Goal: Task Accomplishment & Management: Use online tool/utility

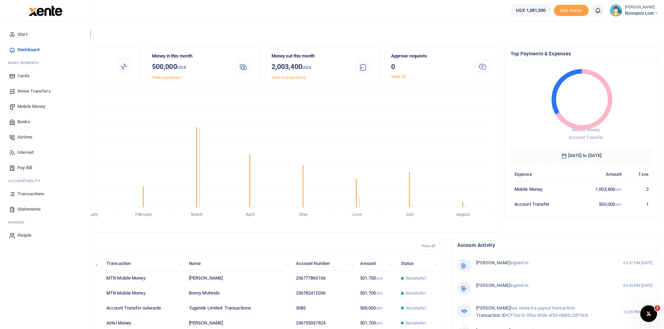
click at [29, 107] on span "Mobile Money" at bounding box center [31, 106] width 28 height 7
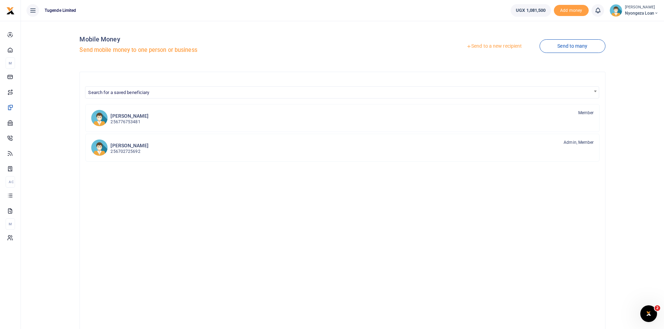
click at [485, 44] on link "Send to a new recipient" at bounding box center [494, 46] width 91 height 13
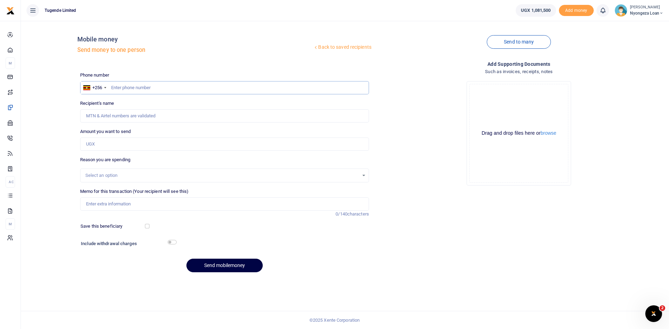
click at [167, 85] on input "text" at bounding box center [224, 87] width 289 height 13
paste input "764495394"
type input "764495394"
type input "Peter Sserwadda"
click at [138, 146] on input "Amount you want to send" at bounding box center [224, 144] width 289 height 13
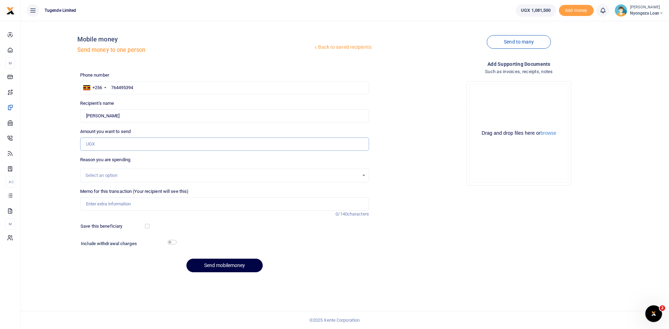
paste input "500,000"
type input "500,000"
click at [173, 205] on input "Memo for this transaction (Your recipient will see this)" at bounding box center [224, 204] width 289 height 13
paste input "Sserwadda Peter - Nyongeza Product"
click at [122, 204] on input "Sserwadda Peter - Nyongeza Product" at bounding box center [224, 204] width 289 height 13
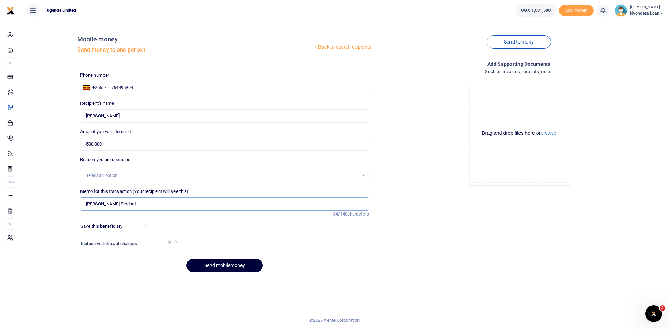
type input "Sserwadda Peter Nyongeza Product"
click at [227, 263] on button "Send mobilemoney" at bounding box center [224, 266] width 76 height 14
click at [149, 87] on input "text" at bounding box center [224, 87] width 289 height 13
paste input "704967431"
type input "704967431"
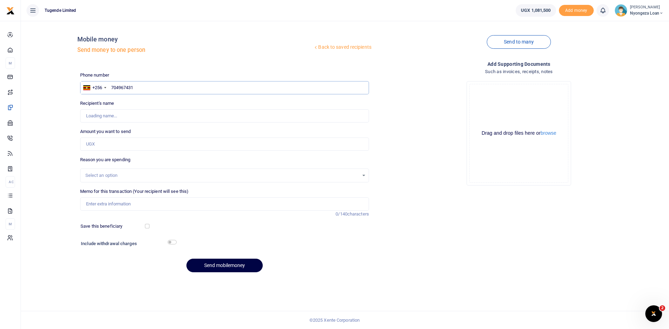
type input "Richard Nsubuga"
type input "704967431"
click at [161, 144] on input "Amount you want to send" at bounding box center [224, 144] width 289 height 13
paste input "500,000"
type input "500,000"
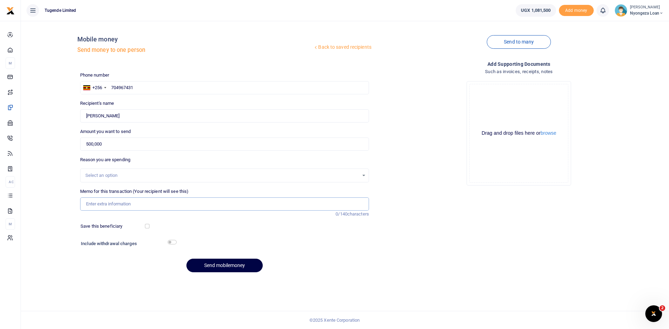
click at [189, 208] on input "Memo for this transaction (Your recipient will see this)" at bounding box center [224, 204] width 289 height 13
paste input "Nsubuga Richard Ismail - Nyongeza Product"
click at [138, 206] on input "Nsubuga Richard Ismail - Nyongeza Product" at bounding box center [224, 204] width 289 height 13
type input "Nsubuga Richard Ismail Nyongeza Product"
click at [213, 264] on button "Send mobilemoney" at bounding box center [224, 266] width 76 height 14
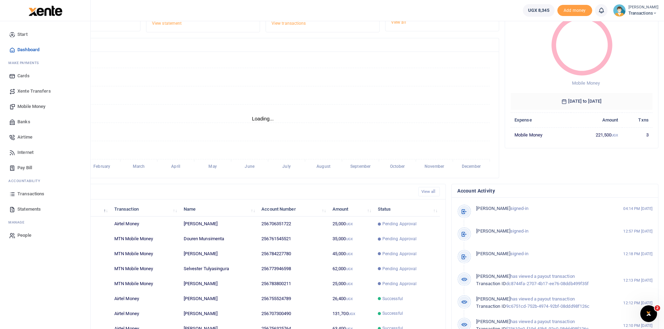
scroll to position [55, 0]
click at [32, 207] on span "Statements" at bounding box center [28, 209] width 23 height 7
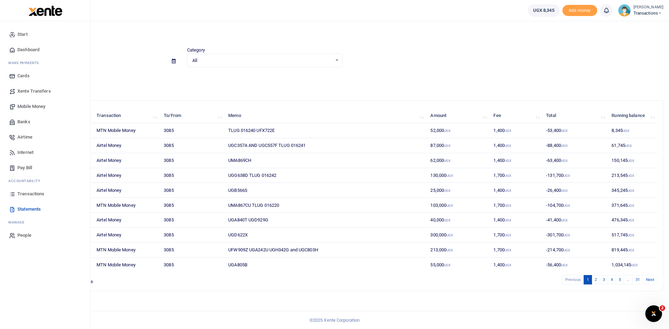
click at [26, 192] on span "Transactions" at bounding box center [30, 194] width 27 height 7
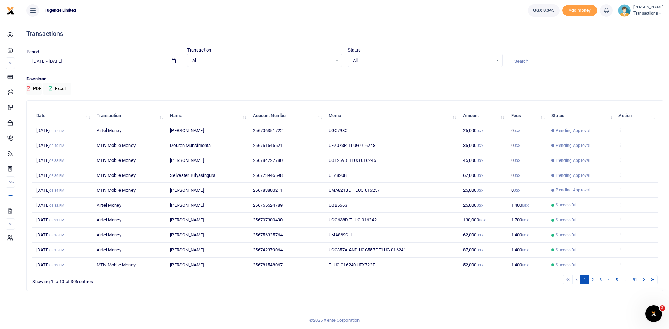
click at [545, 59] on input at bounding box center [585, 61] width 155 height 12
paste input "UFZ686Y"
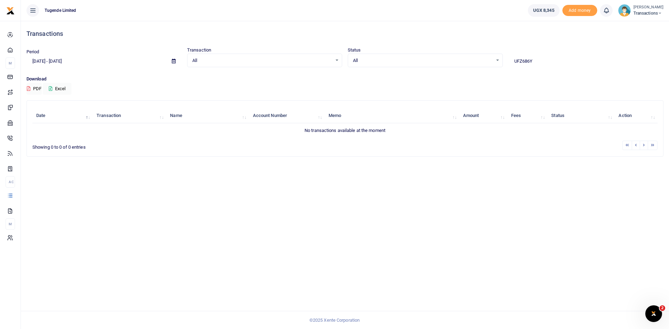
type input "UFZ686Y"
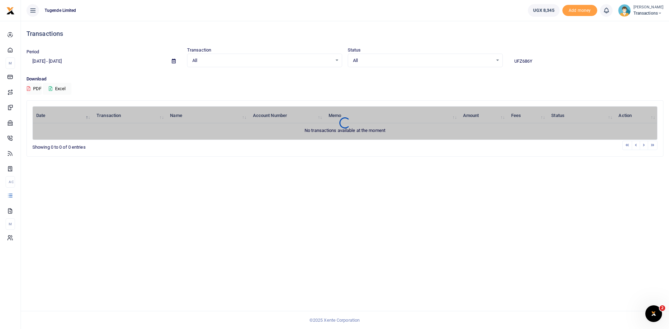
click at [173, 60] on icon at bounding box center [174, 61] width 4 height 5
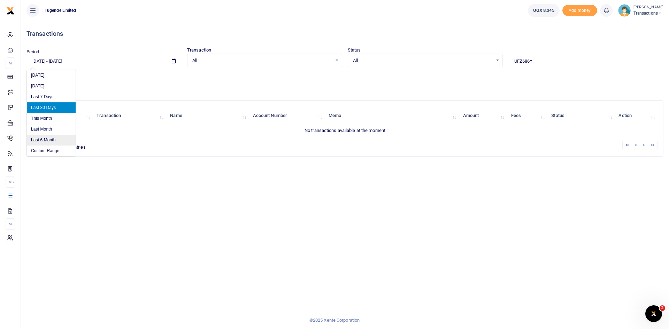
click at [47, 137] on li "Last 6 Month" at bounding box center [51, 140] width 49 height 11
type input "[DATE] - [DATE]"
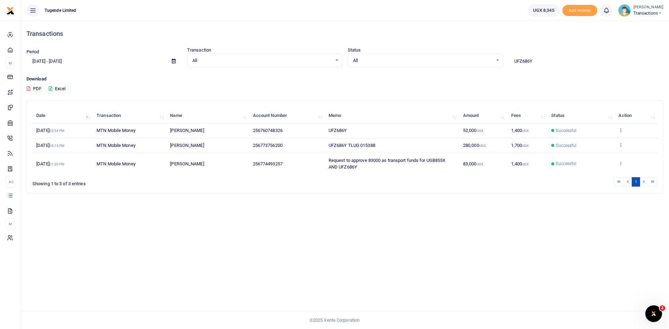
click at [623, 130] on icon at bounding box center [621, 130] width 5 height 5
click at [595, 141] on link "View details" at bounding box center [595, 142] width 55 height 10
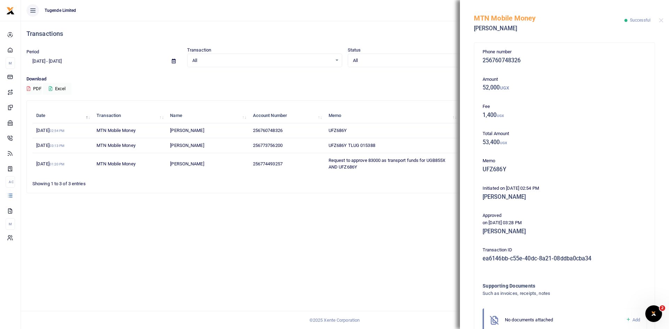
scroll to position [41, 0]
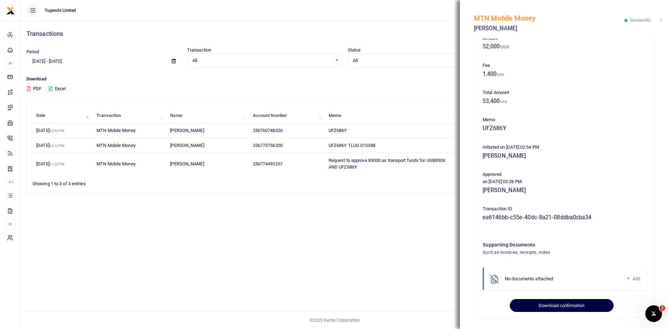
click at [555, 309] on button "Download confirmation" at bounding box center [562, 305] width 104 height 13
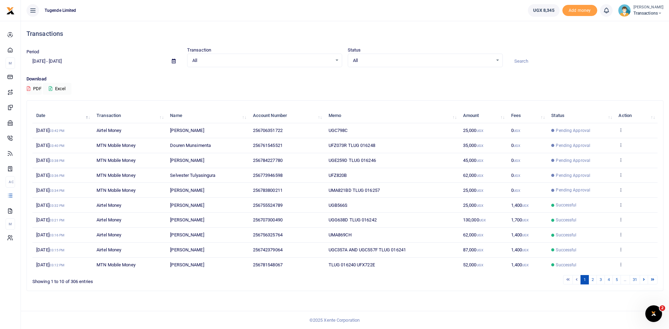
click at [531, 62] on input at bounding box center [585, 61] width 155 height 12
paste input "UGC553F"
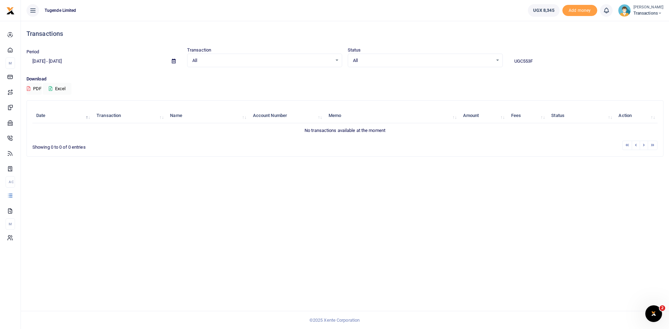
type input "UGC553F"
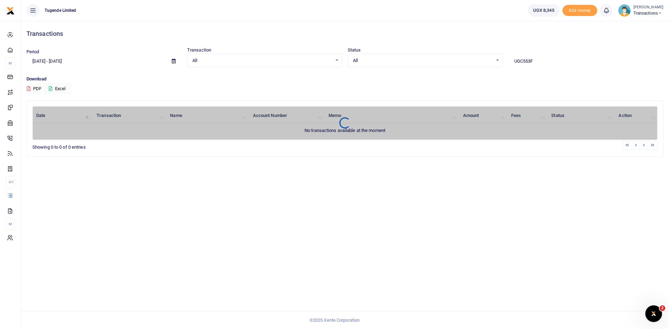
click at [174, 63] on icon at bounding box center [174, 61] width 4 height 5
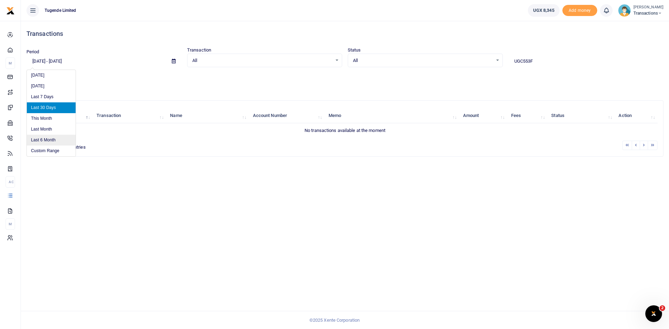
click at [41, 143] on li "Last 6 Month" at bounding box center [51, 140] width 49 height 11
type input "[DATE] - [DATE]"
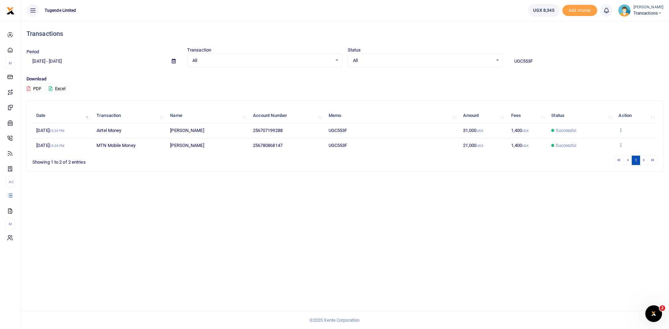
click at [620, 132] on icon at bounding box center [621, 130] width 5 height 5
click at [591, 141] on link "View details" at bounding box center [595, 142] width 55 height 10
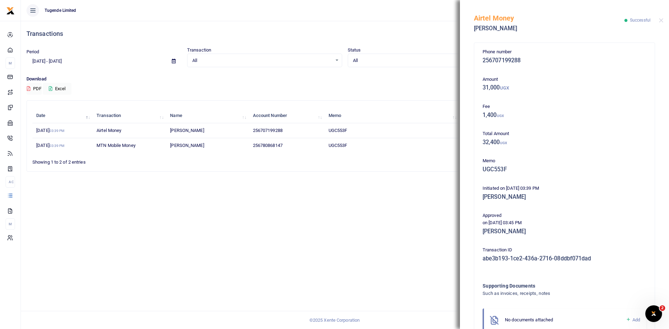
scroll to position [41, 0]
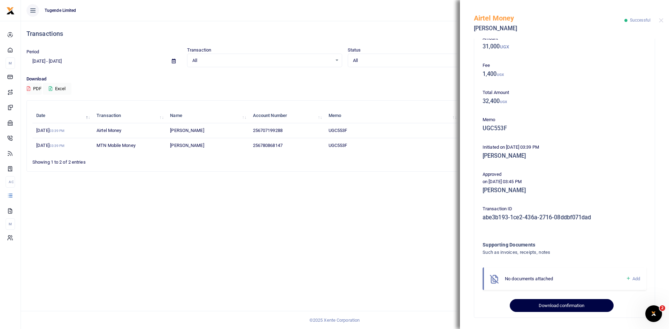
click at [561, 304] on button "Download confirmation" at bounding box center [562, 305] width 104 height 13
click at [661, 18] on button "Close" at bounding box center [661, 20] width 5 height 5
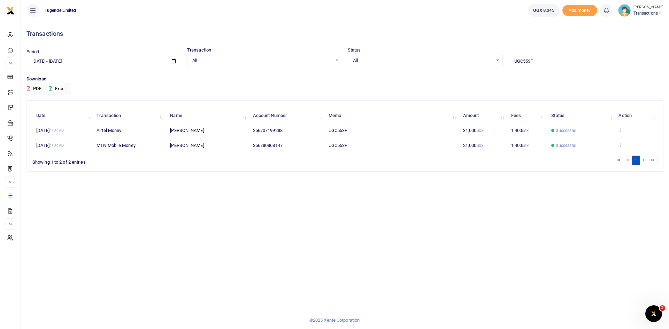
click at [621, 144] on icon at bounding box center [621, 145] width 5 height 5
click at [587, 117] on link "View details" at bounding box center [595, 119] width 55 height 10
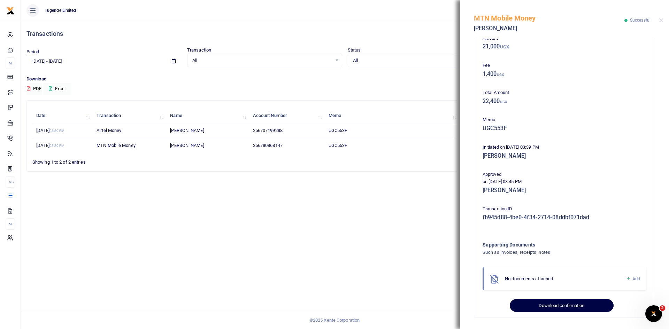
click at [556, 307] on button "Download confirmation" at bounding box center [562, 305] width 104 height 13
